Goal: Task Accomplishment & Management: Use online tool/utility

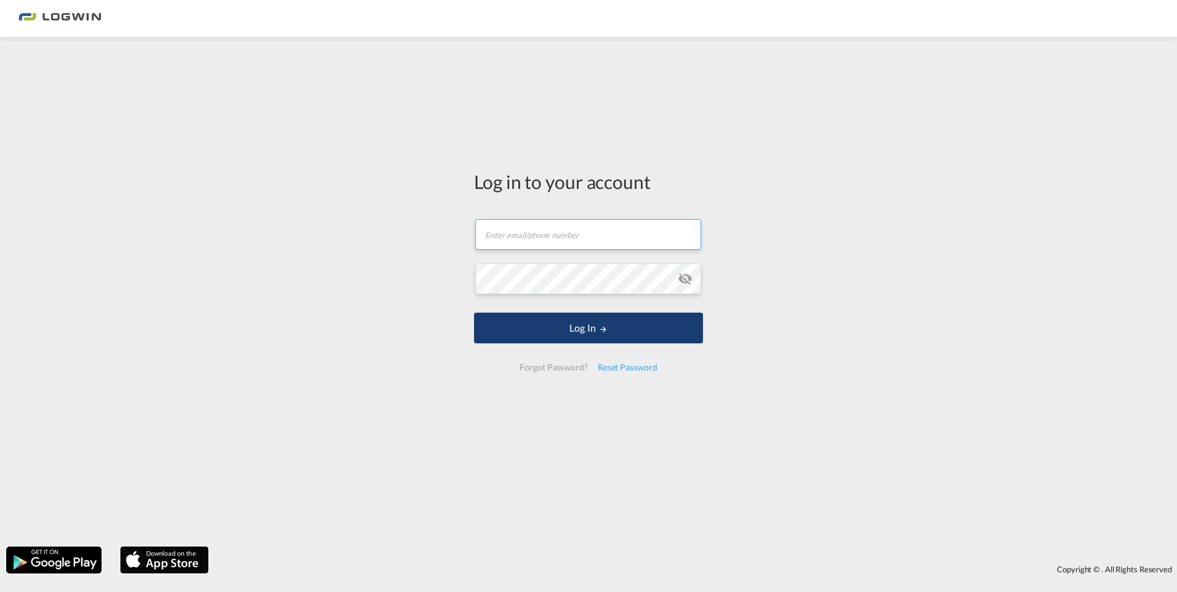
type input "[PERSON_NAME][EMAIL_ADDRESS][PERSON_NAME][DOMAIN_NAME]"
click at [549, 328] on button "Log In" at bounding box center [588, 328] width 229 height 31
